Goal: Register for event/course

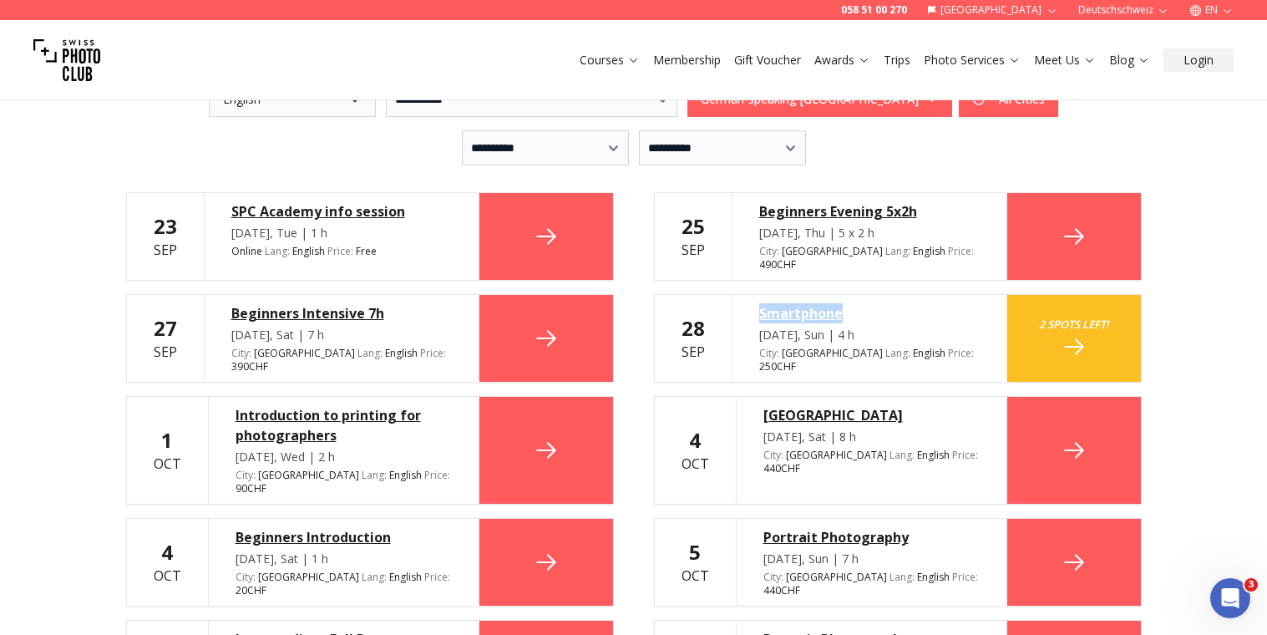
drag, startPoint x: 747, startPoint y: 291, endPoint x: 845, endPoint y: 291, distance: 97.7
click at [846, 295] on div "Smartphone [DATE], Sun | 4 h City : [GEOGRAPHIC_DATA] Lang : English en Price :…" at bounding box center [870, 338] width 276 height 87
copy div "Smartphone"
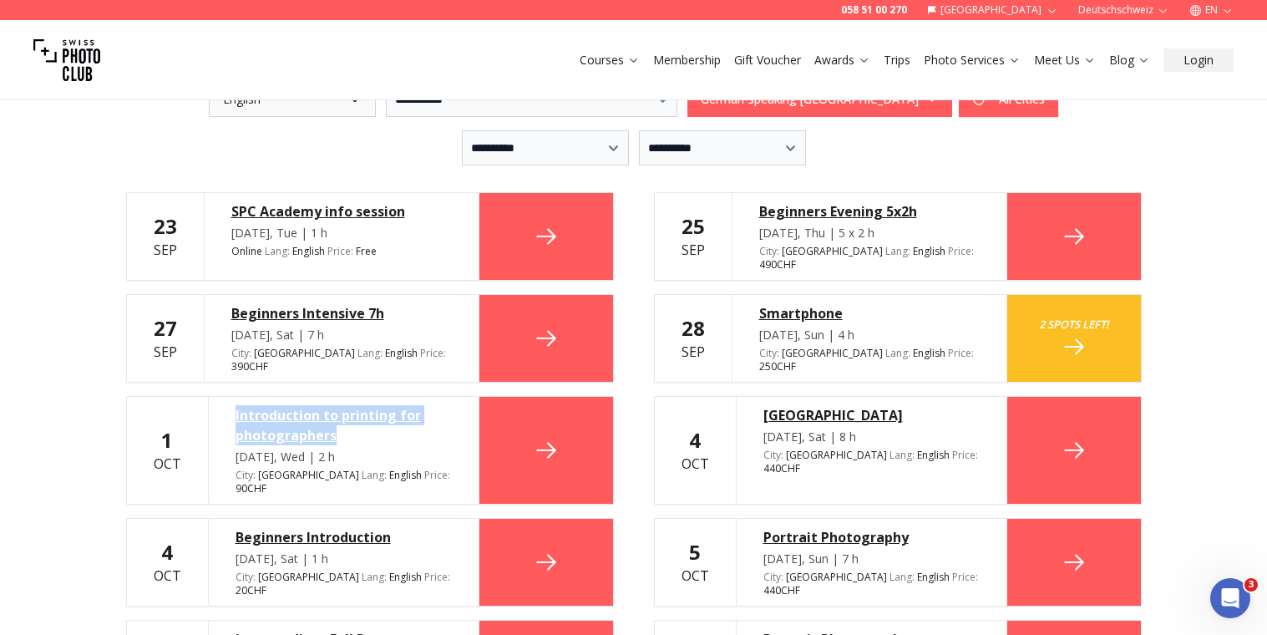
drag, startPoint x: 219, startPoint y: 365, endPoint x: 373, endPoint y: 408, distance: 160.5
click at [373, 408] on div "[DATE] SPC Academy info session [DATE], Tue | 1 h Online Lang : English en Pric…" at bounding box center [633, 596] width 1015 height 808
copy div "Introduction to printing for photographers"
drag, startPoint x: 750, startPoint y: 381, endPoint x: 965, endPoint y: 392, distance: 214.9
click at [965, 397] on div "[GEOGRAPHIC_DATA] [DATE], Sat | 8 h City : [GEOGRAPHIC_DATA][PERSON_NAME] : Eng…" at bounding box center [871, 450] width 271 height 107
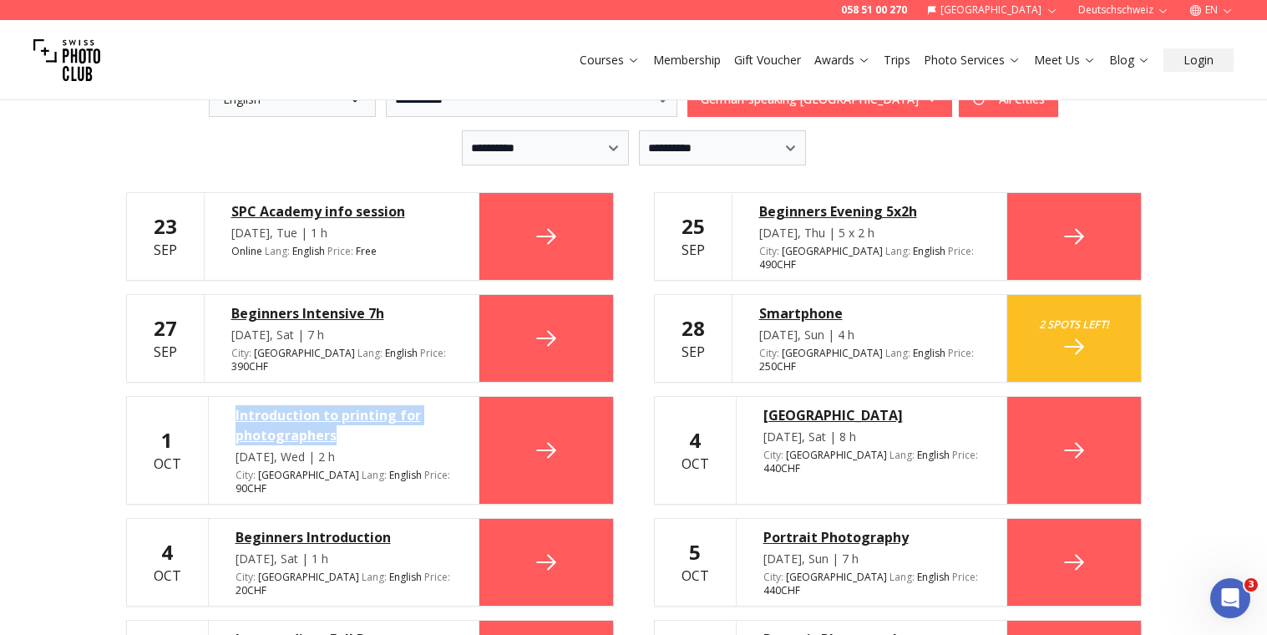
copy div "[GEOGRAPHIC_DATA]"
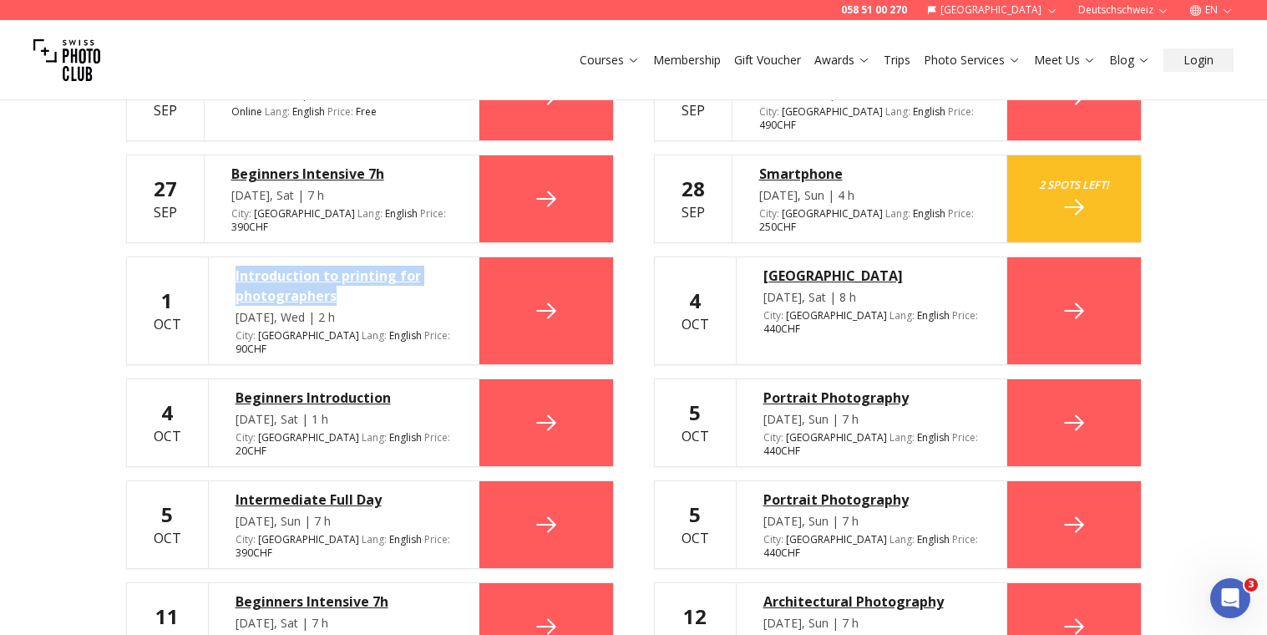
scroll to position [546, 0]
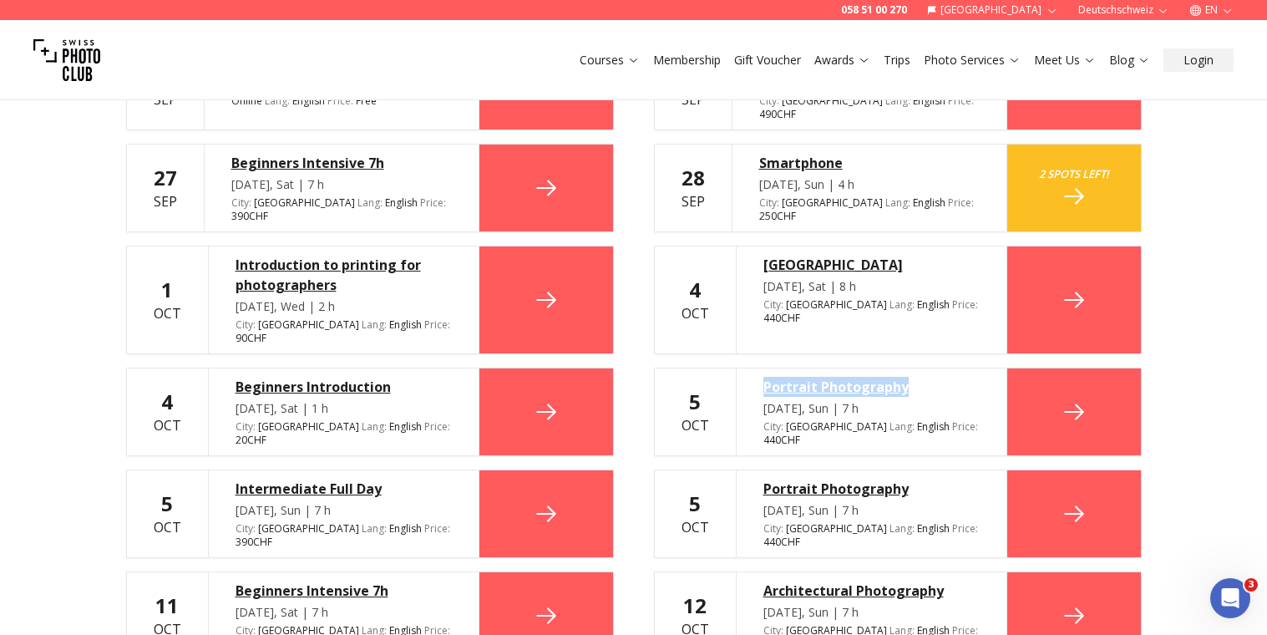
drag, startPoint x: 746, startPoint y: 342, endPoint x: 944, endPoint y: 339, distance: 198.8
click at [944, 368] on div "Portrait Photography [DATE], Sun | 7 h City : [GEOGRAPHIC_DATA] Lang : English …" at bounding box center [871, 411] width 271 height 87
copy div "Portrait Photography"
drag, startPoint x: 219, startPoint y: 432, endPoint x: 387, endPoint y: 432, distance: 167.9
click at [387, 470] on div "Intermediate Full Day [DATE], Sun | 7 h City : [GEOGRAPHIC_DATA] Lang : English…" at bounding box center [343, 513] width 271 height 87
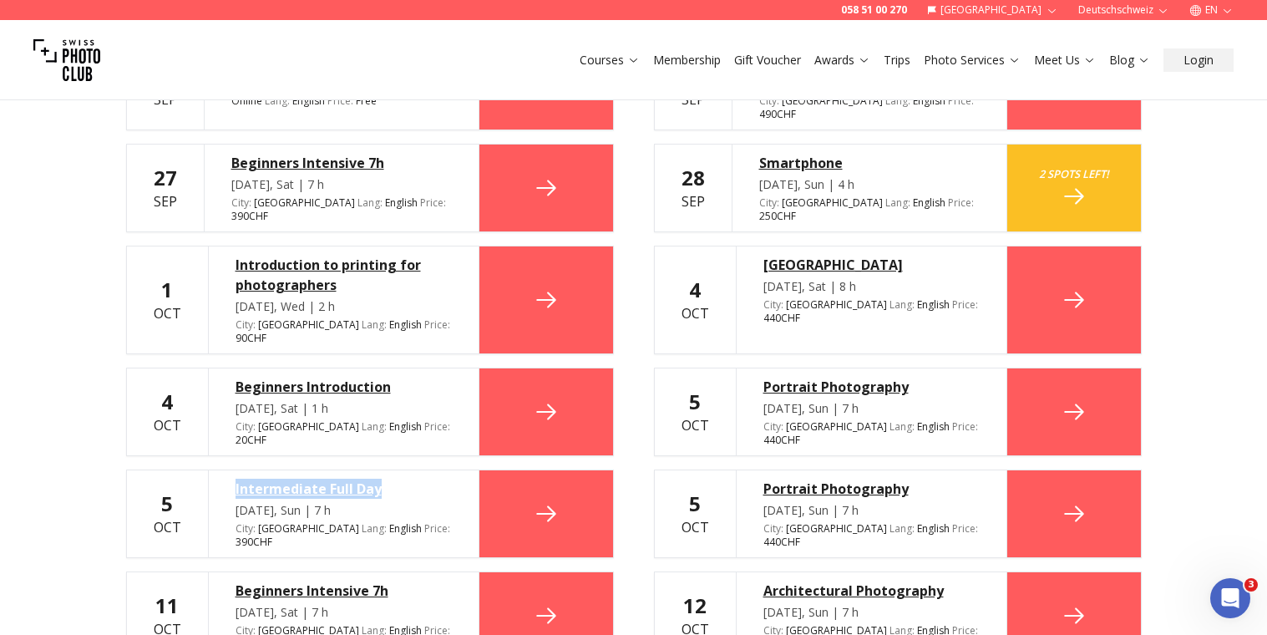
copy div "Intermediate Full Day"
drag, startPoint x: 742, startPoint y: 433, endPoint x: 913, endPoint y: 438, distance: 171.3
click at [913, 470] on div "Portrait Photography [DATE], Sun | 7 h City : [GEOGRAPHIC_DATA] Lang : English …" at bounding box center [871, 513] width 271 height 87
copy div "Portrait Photography"
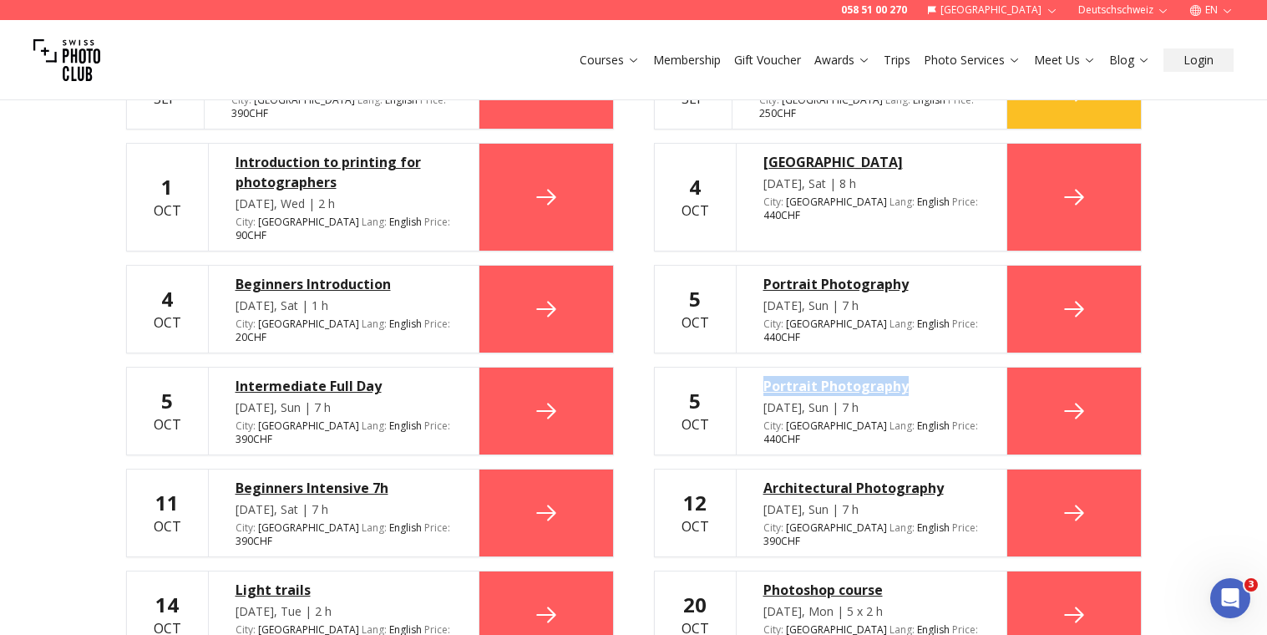
scroll to position [650, 0]
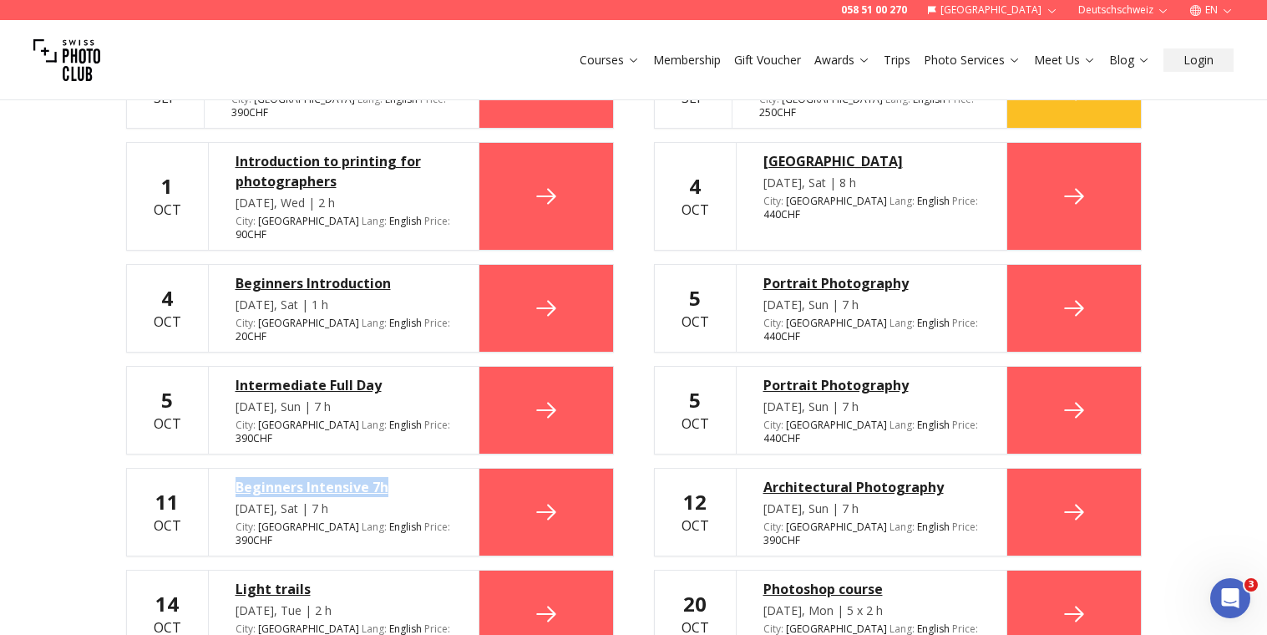
drag, startPoint x: 214, startPoint y: 418, endPoint x: 415, endPoint y: 421, distance: 201.3
click at [415, 468] on div "Beginners Intensive 7h [DATE], Sat | 7 h City : [GEOGRAPHIC_DATA][PERSON_NAME] …" at bounding box center [343, 511] width 271 height 87
copy div "Beginners Intensive 7h"
